Goal: Task Accomplishment & Management: Complete application form

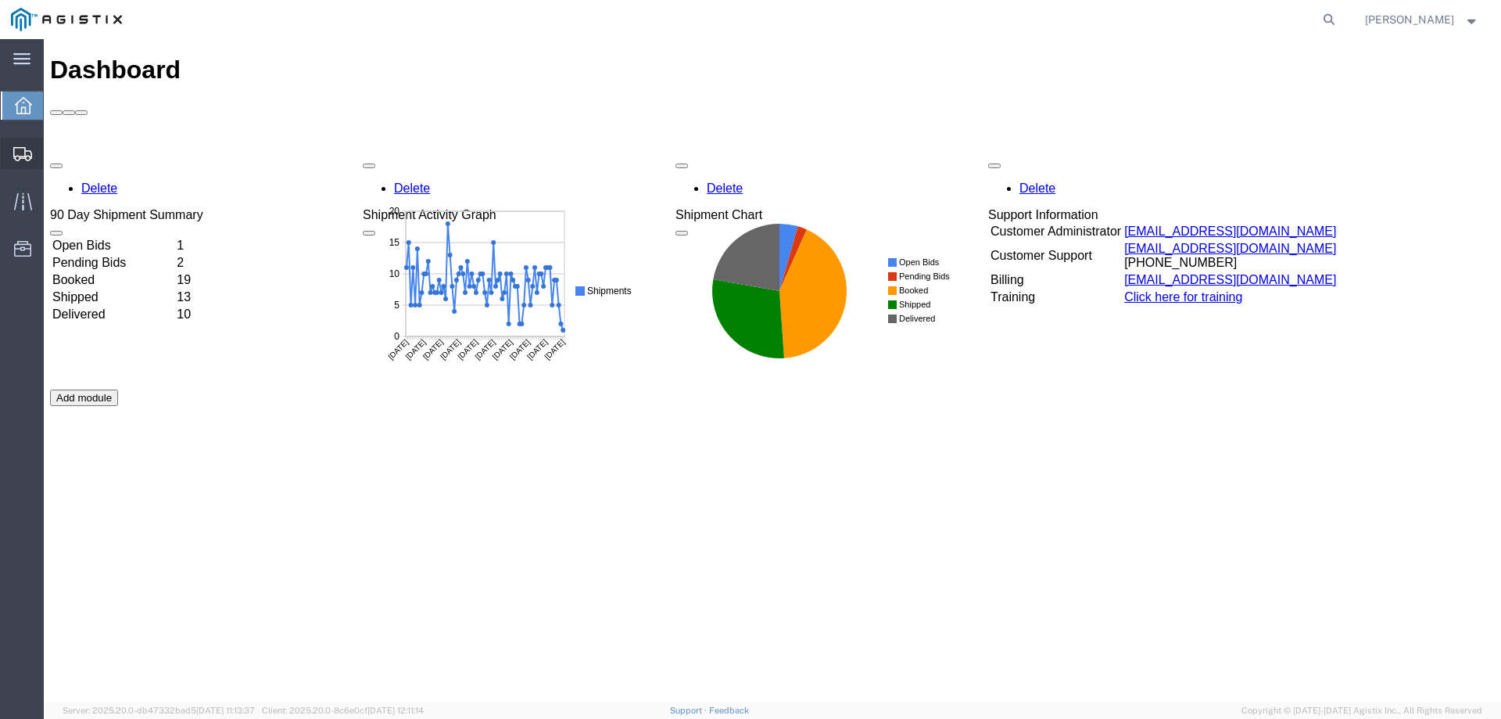
click at [11, 148] on div at bounding box center [23, 153] width 44 height 31
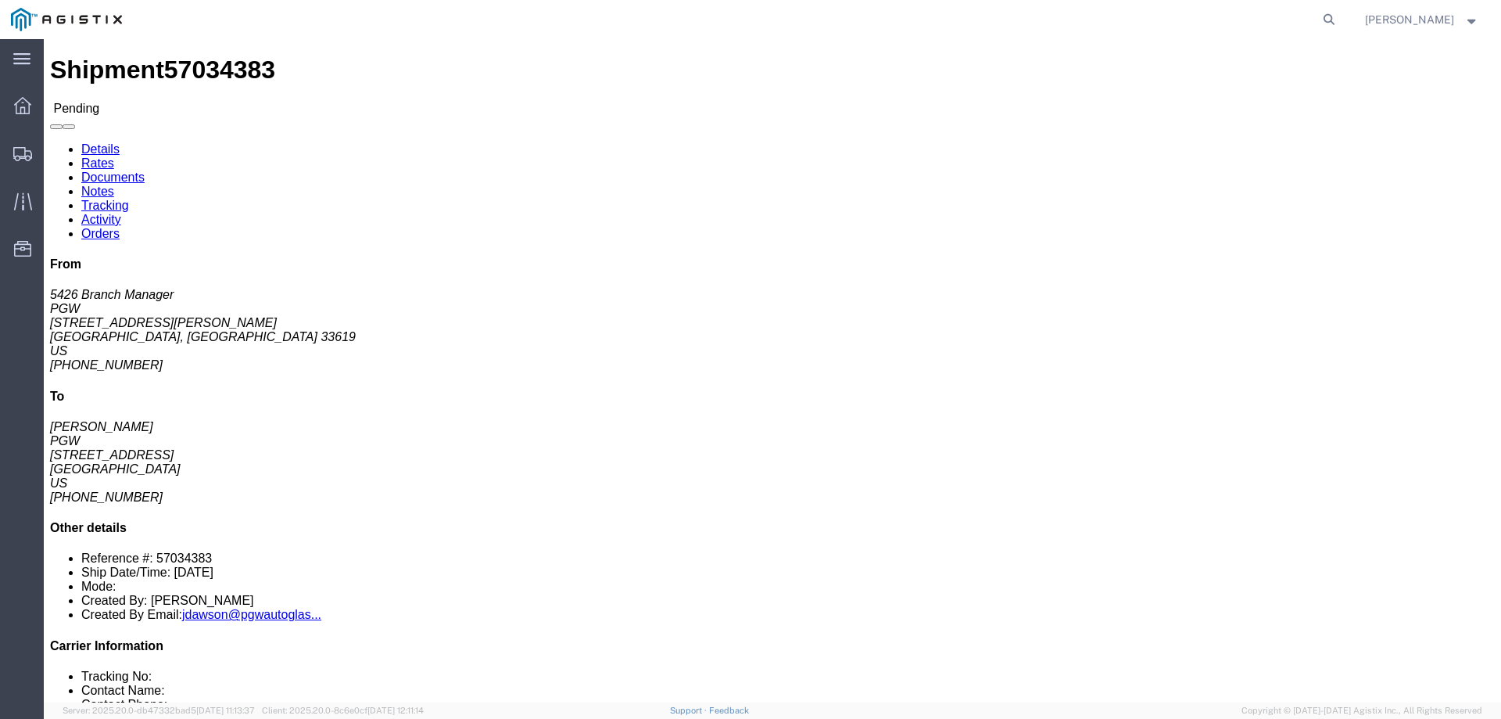
click b "57034383"
copy b "57034383"
click button "Enter / Modify Bid"
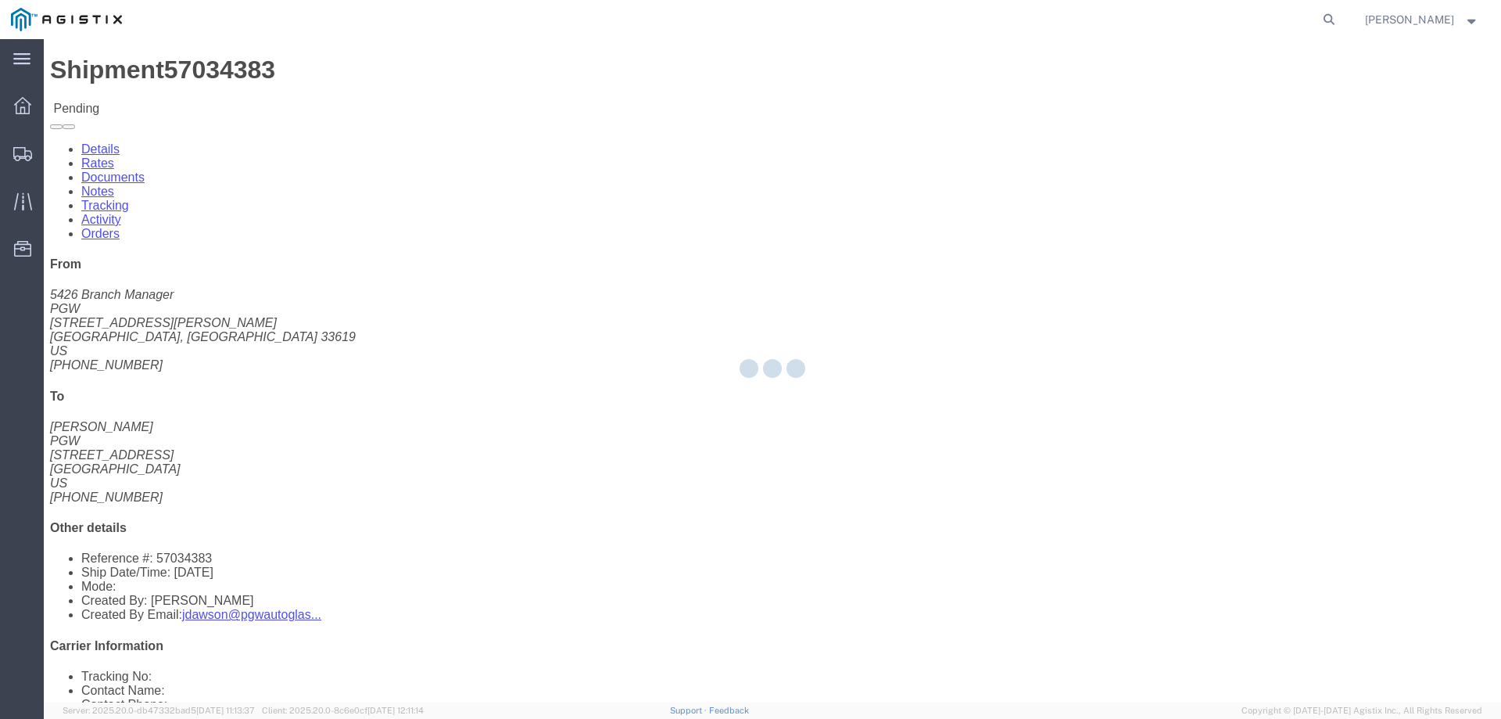
select select "146"
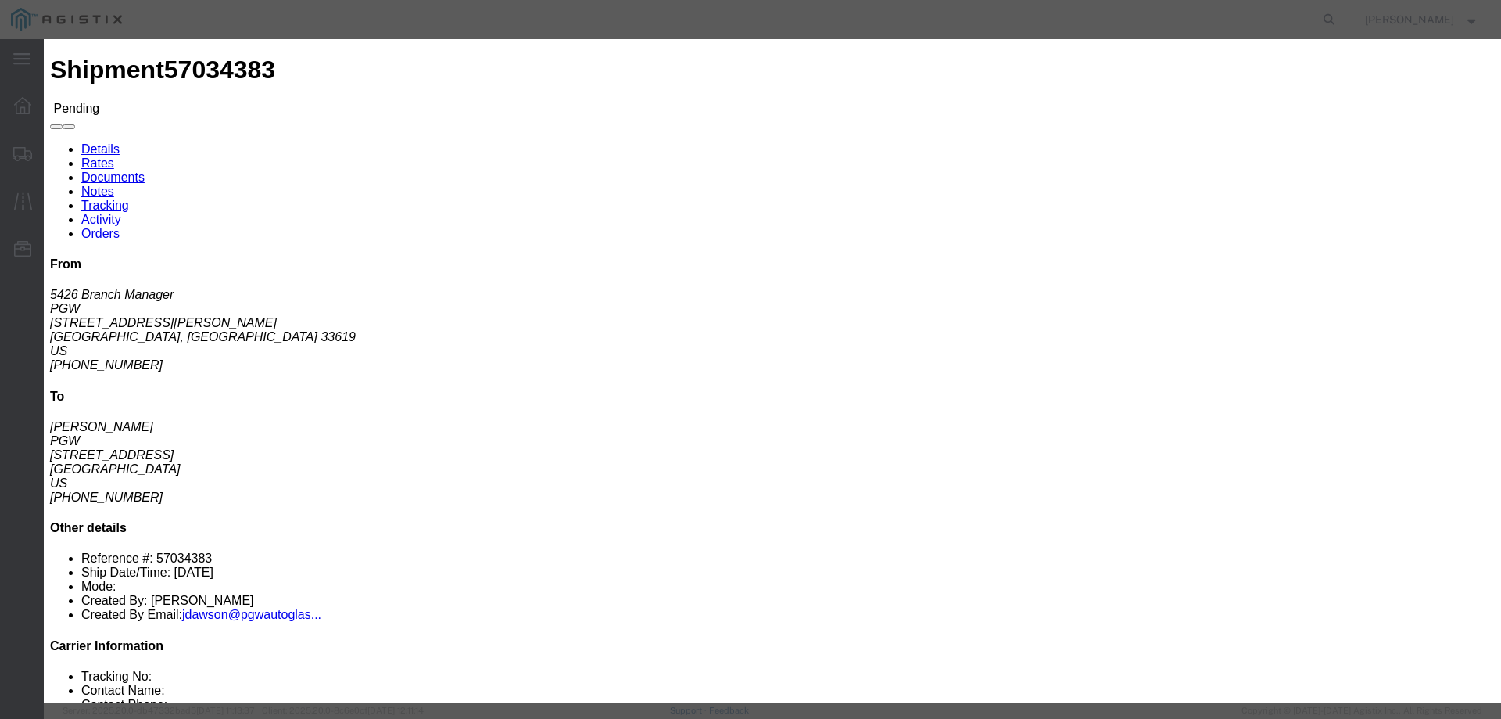
click link "Ats - ATS Logistics - Truckload"
click input "1285.00"
type input "1280.00"
click button "Submit"
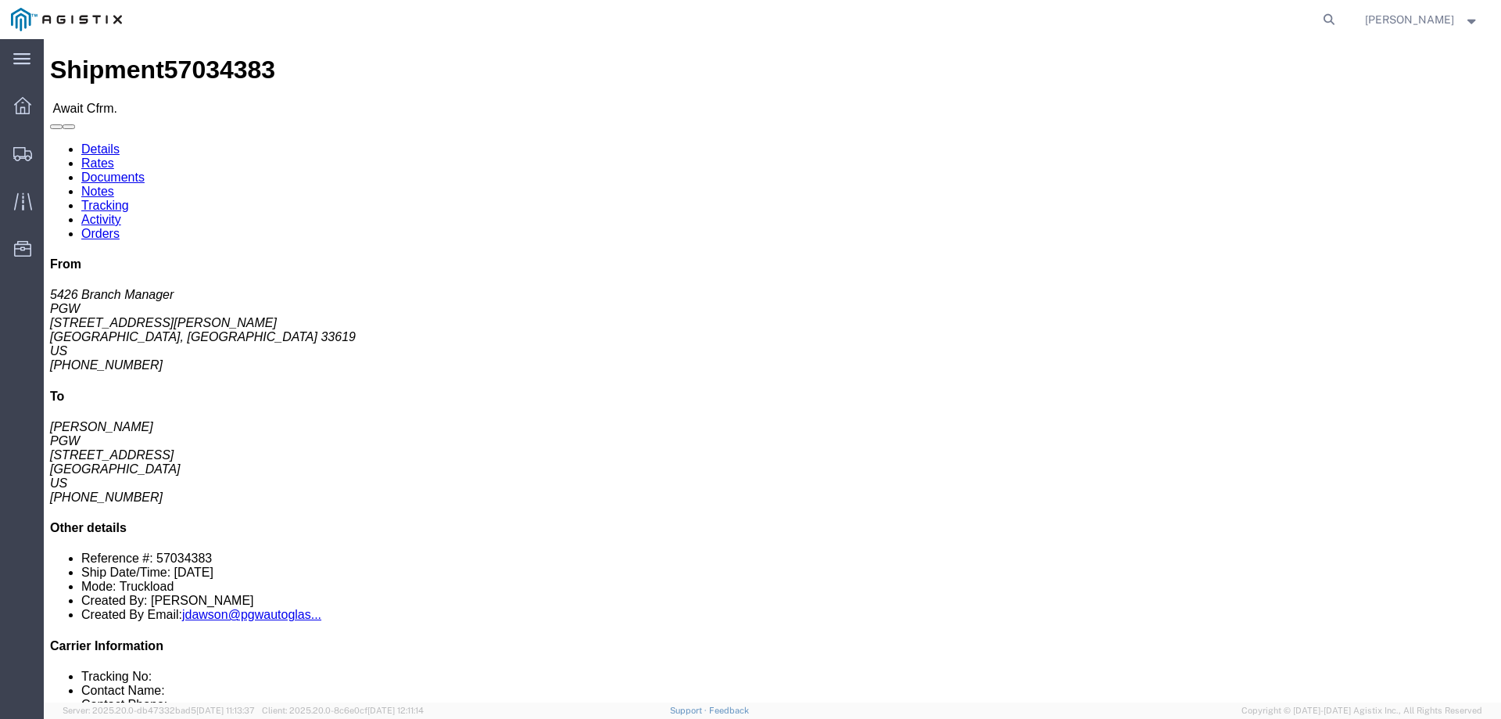
click b "57034383"
copy b "57034383"
click link "Confirm"
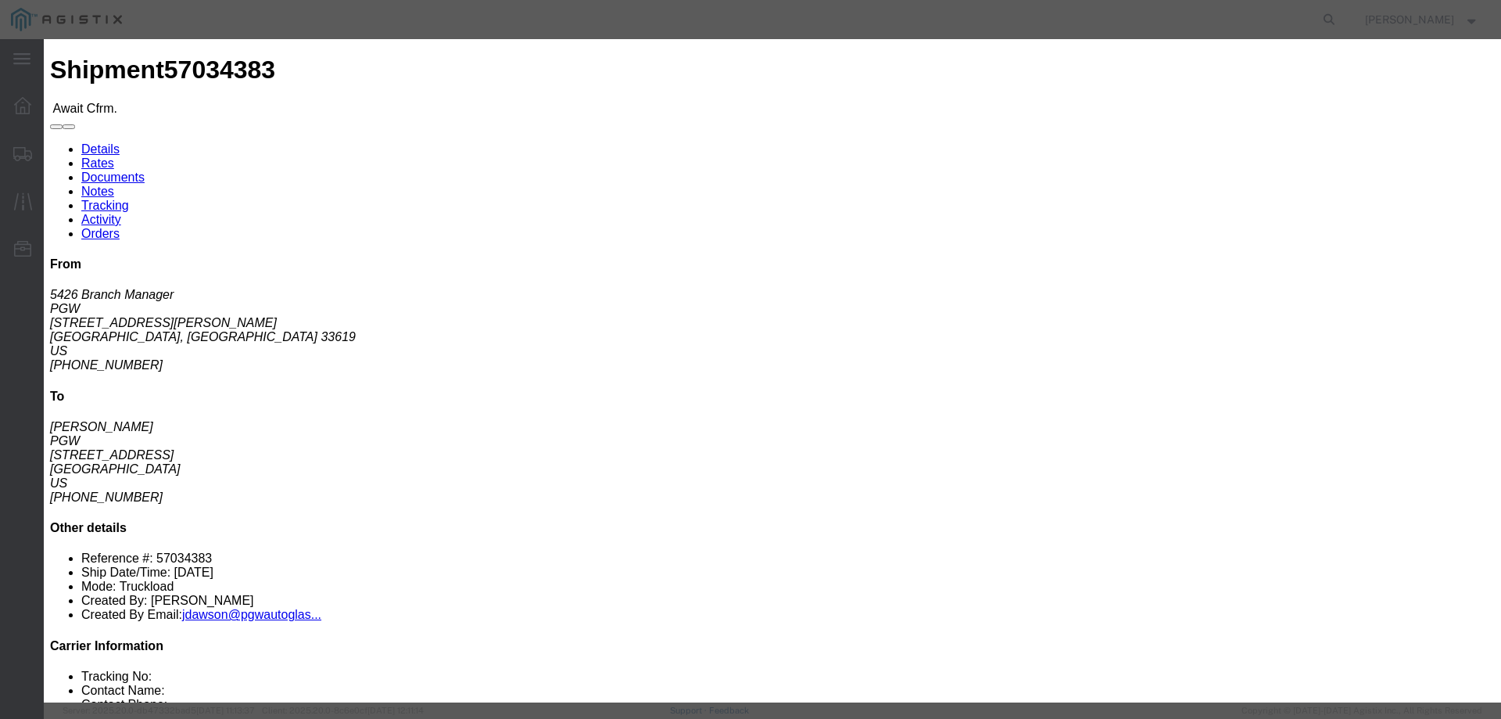
click input "checkbox"
checkbox input "true"
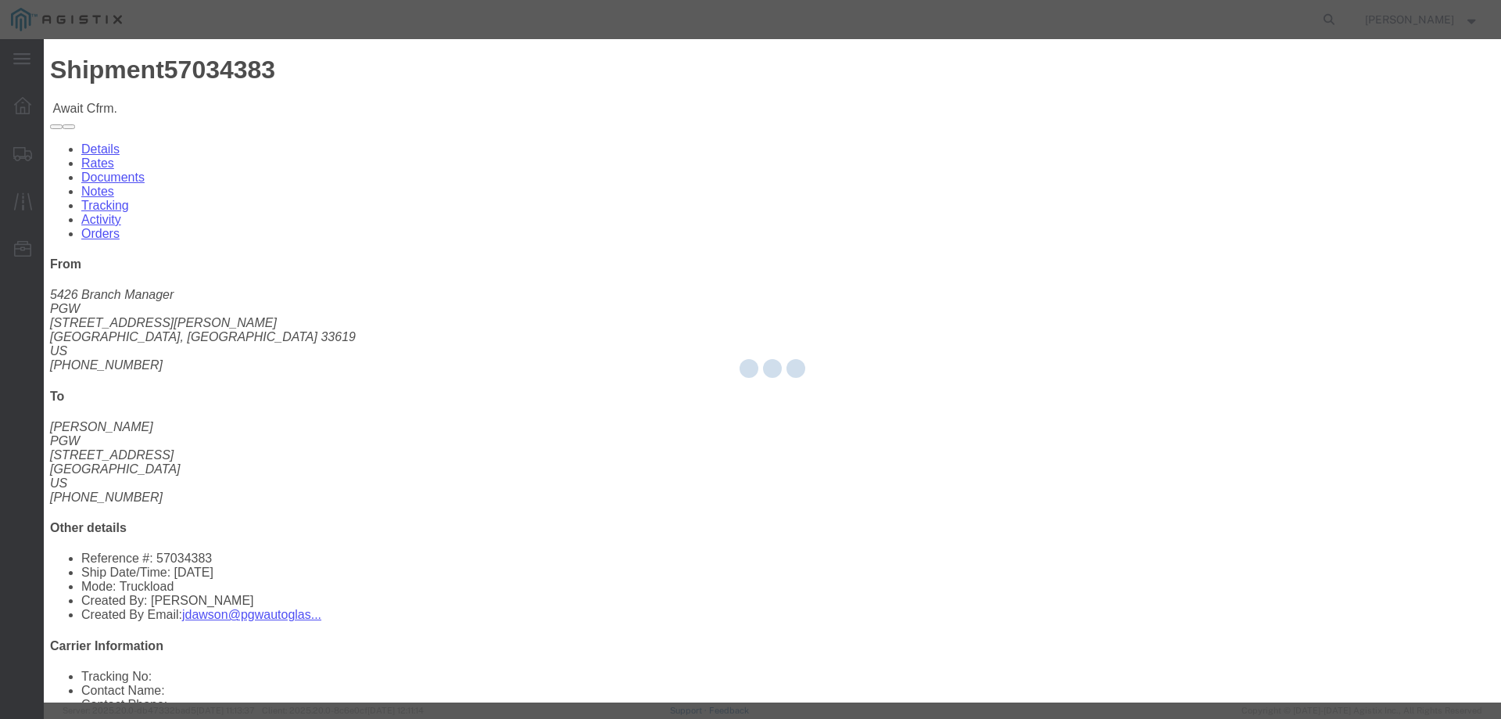
type input "[PERSON_NAME]"
type input "3204977237"
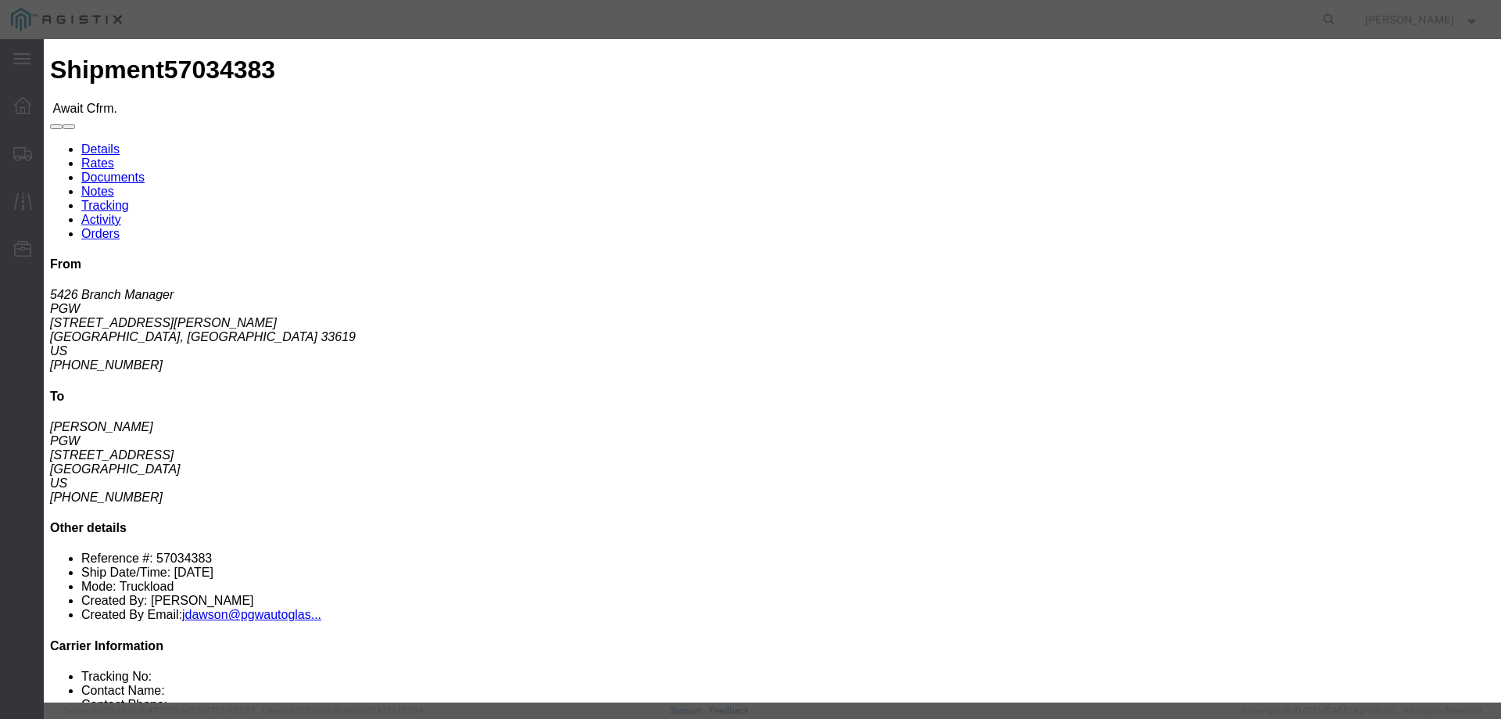
click input "text"
paste input "57034383"
type input "57034383"
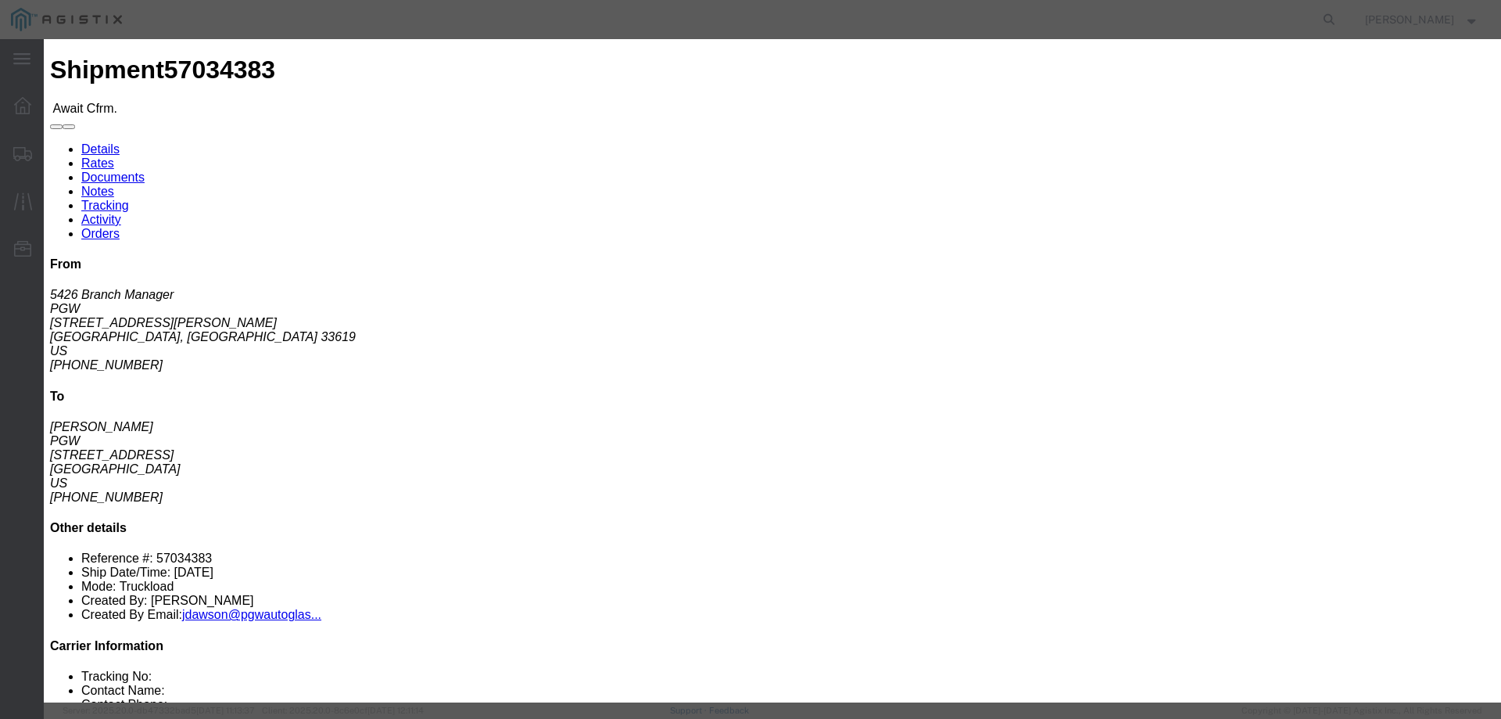
click button "Submit"
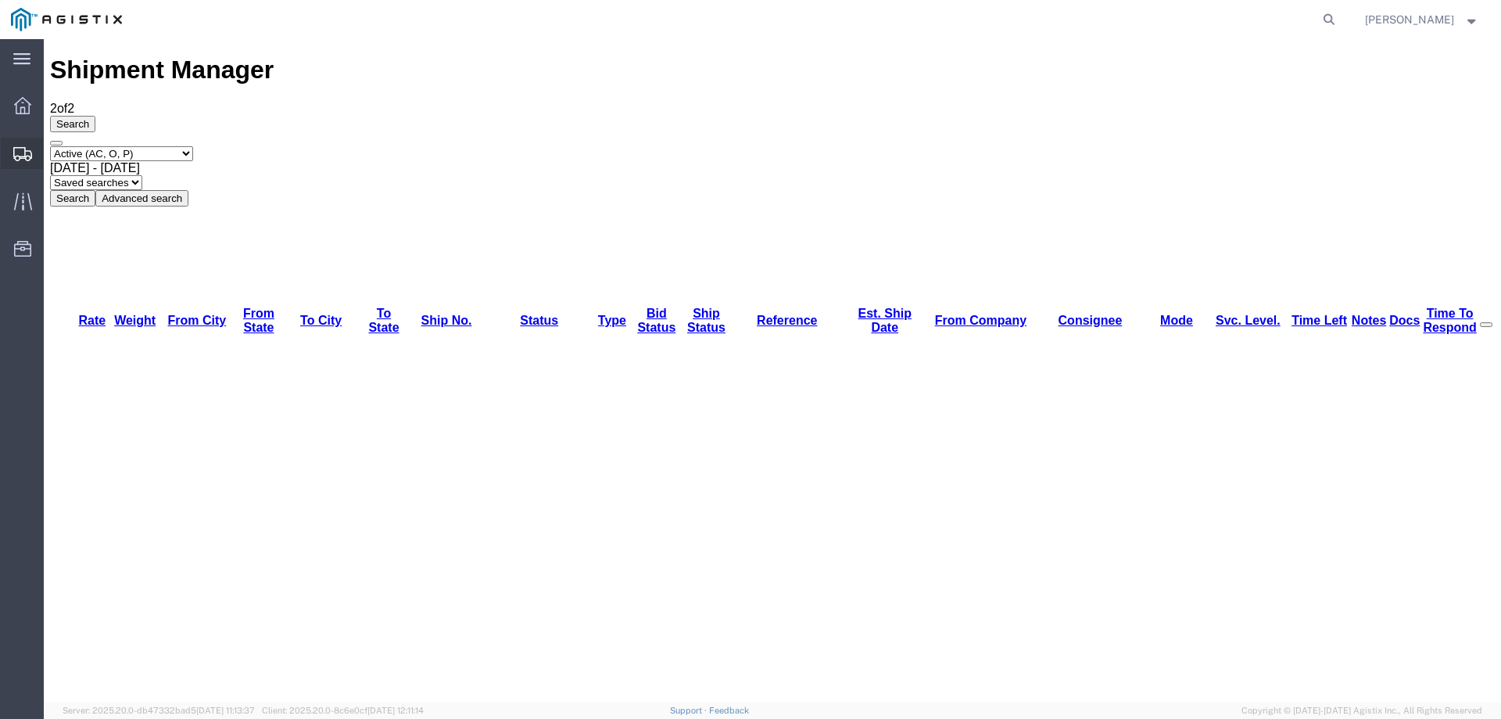
click at [23, 156] on icon at bounding box center [22, 154] width 19 height 14
